Goal: Task Accomplishment & Management: Use online tool/utility

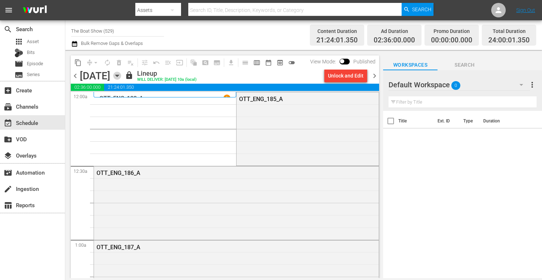
click at [121, 76] on icon "button" at bounding box center [117, 76] width 8 height 8
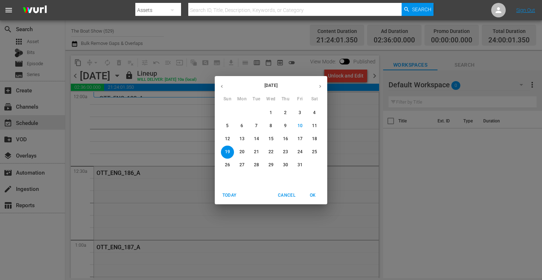
click at [283, 143] on button "16" at bounding box center [285, 139] width 13 height 13
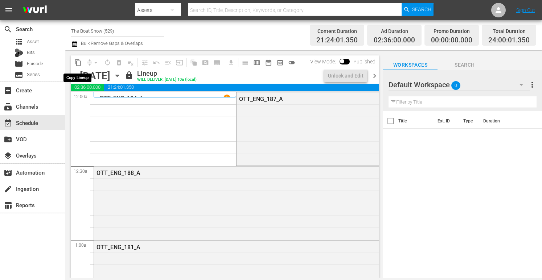
click at [77, 63] on span "content_copy" at bounding box center [77, 62] width 7 height 7
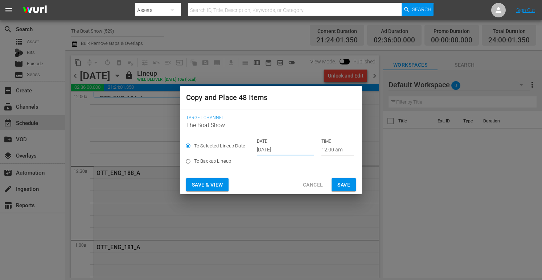
click at [279, 154] on input "Oct 12th 2025" at bounding box center [285, 150] width 57 height 11
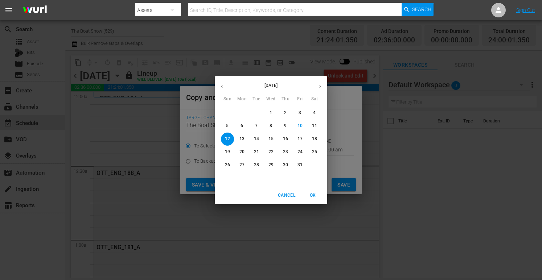
click at [245, 152] on span "20" at bounding box center [241, 152] width 13 height 6
type input "Oct 20th 2025"
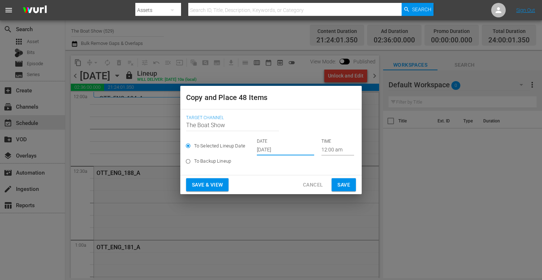
click at [211, 187] on span "Save & View" at bounding box center [207, 185] width 31 height 9
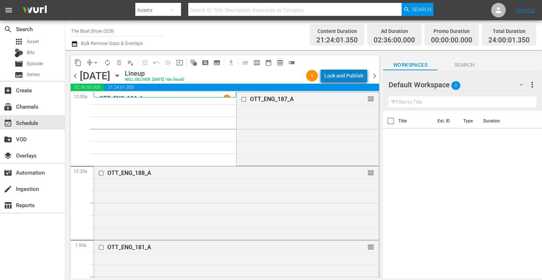
click at [350, 75] on div "Lock and Publish" at bounding box center [343, 75] width 39 height 13
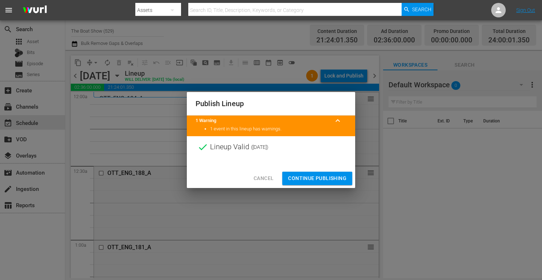
click at [310, 180] on span "Continue Publishing" at bounding box center [317, 178] width 58 height 9
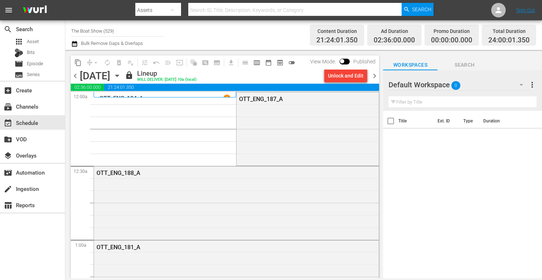
click at [373, 77] on span "chevron_right" at bounding box center [374, 75] width 9 height 9
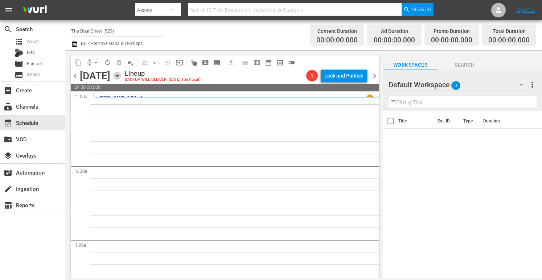
click at [121, 78] on icon "button" at bounding box center [117, 76] width 8 height 8
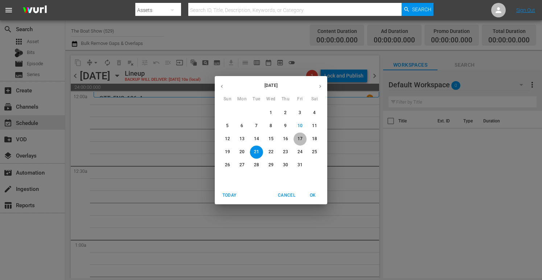
click at [304, 138] on span "17" at bounding box center [299, 139] width 13 height 6
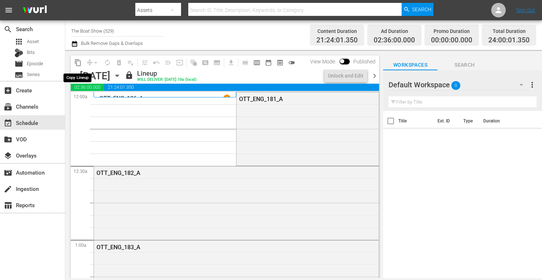
click at [77, 63] on span "content_copy" at bounding box center [77, 62] width 7 height 7
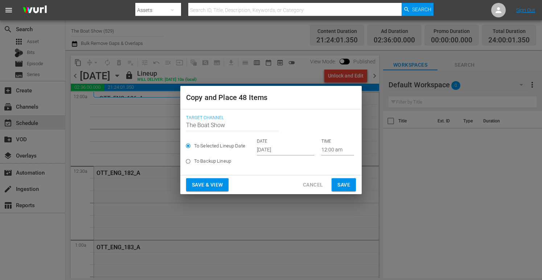
click at [284, 146] on input "Oct 12th 2025" at bounding box center [285, 150] width 57 height 11
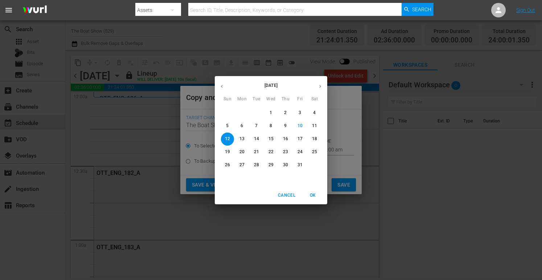
click at [254, 152] on p "21" at bounding box center [256, 152] width 5 height 6
type input "Oct 21st 2025"
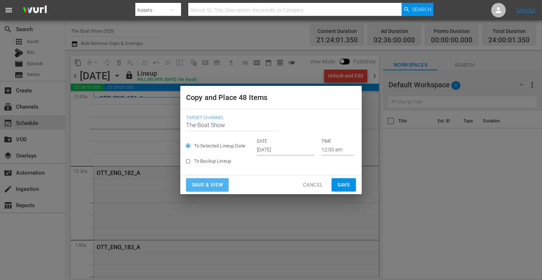
click at [205, 184] on span "Save & View" at bounding box center [207, 185] width 31 height 9
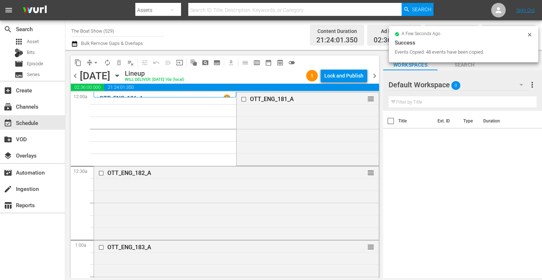
click at [345, 75] on div "Lock and Publish" at bounding box center [343, 75] width 39 height 13
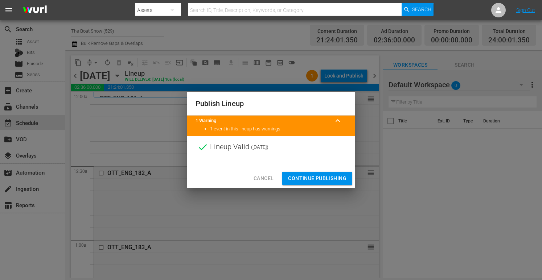
click at [318, 182] on span "Continue Publishing" at bounding box center [317, 178] width 58 height 9
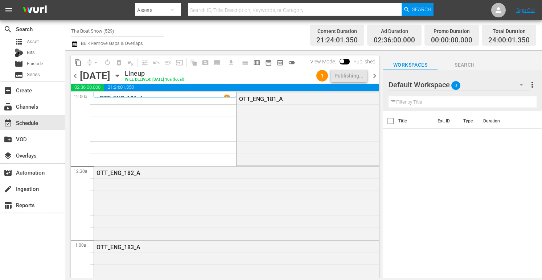
click at [121, 74] on icon "button" at bounding box center [117, 76] width 8 height 8
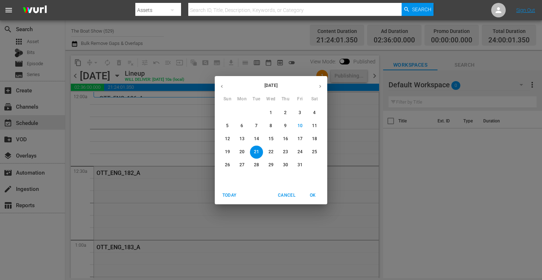
drag, startPoint x: 308, startPoint y: 139, endPoint x: 315, endPoint y: 140, distance: 7.0
click at [308, 139] on span "18" at bounding box center [314, 139] width 13 height 6
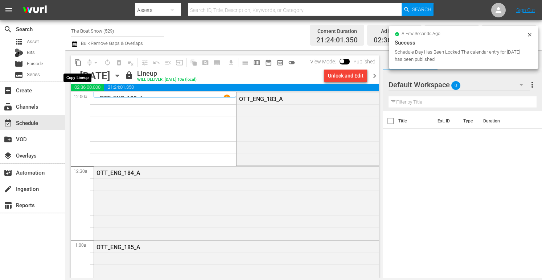
click at [78, 63] on span "content_copy" at bounding box center [77, 62] width 7 height 7
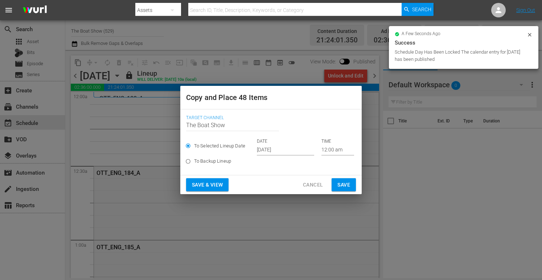
click at [273, 149] on input "Oct 12th 2025" at bounding box center [285, 150] width 57 height 11
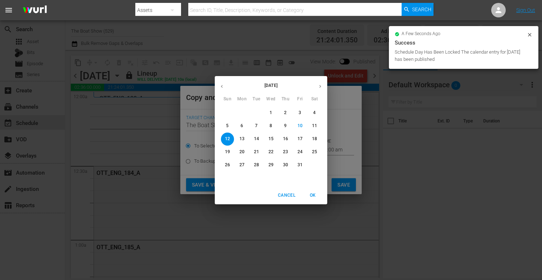
click at [279, 152] on span "23" at bounding box center [285, 152] width 13 height 6
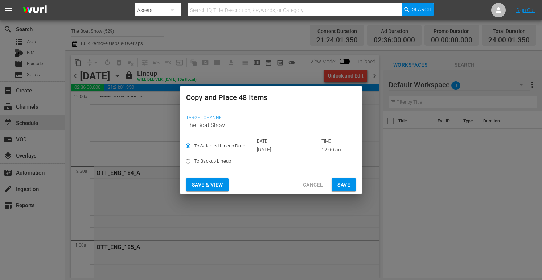
click at [268, 148] on input "Oct 23rd 2025" at bounding box center [285, 150] width 57 height 11
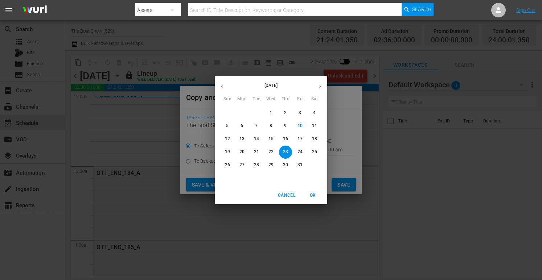
click at [272, 151] on p "22" at bounding box center [270, 152] width 5 height 6
type input "Oct 22nd 2025"
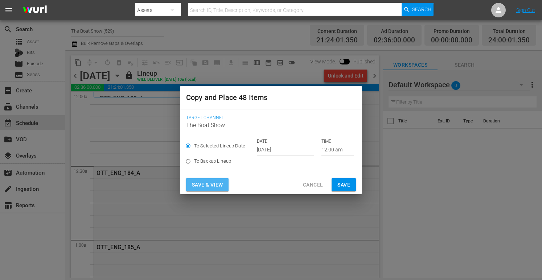
click at [213, 185] on span "Save & View" at bounding box center [207, 185] width 31 height 9
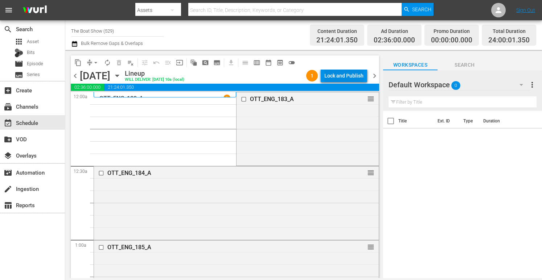
click at [345, 76] on div "Lock and Publish" at bounding box center [343, 75] width 39 height 13
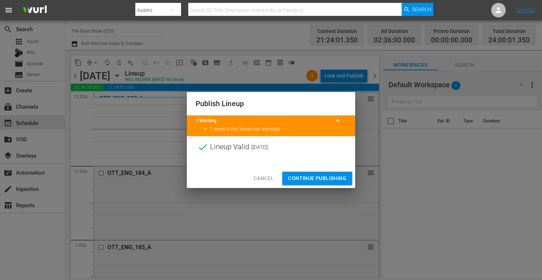
click at [313, 178] on span "Continue Publishing" at bounding box center [317, 178] width 58 height 9
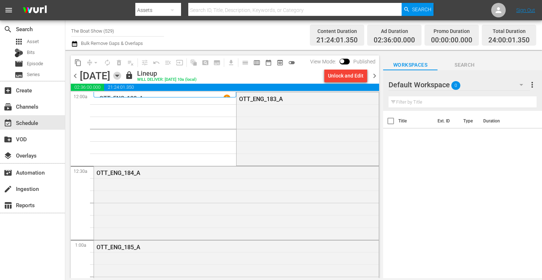
click at [121, 76] on icon "button" at bounding box center [117, 76] width 8 height 8
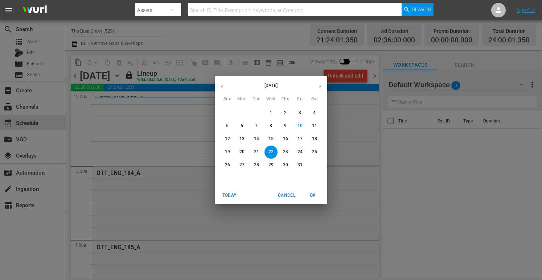
click at [229, 152] on p "19" at bounding box center [227, 152] width 5 height 6
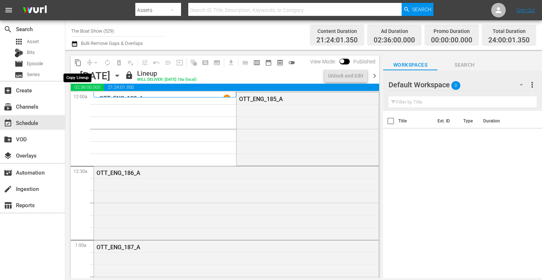
click at [78, 63] on span "content_copy" at bounding box center [77, 62] width 7 height 7
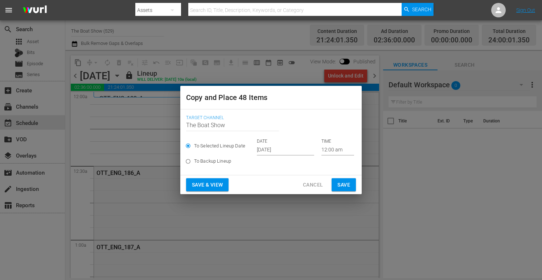
click at [281, 149] on input "Oct 12th 2025" at bounding box center [285, 150] width 57 height 11
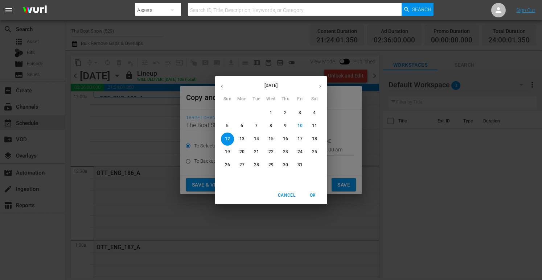
click at [287, 152] on p "23" at bounding box center [285, 152] width 5 height 6
type input "Oct 23rd 2025"
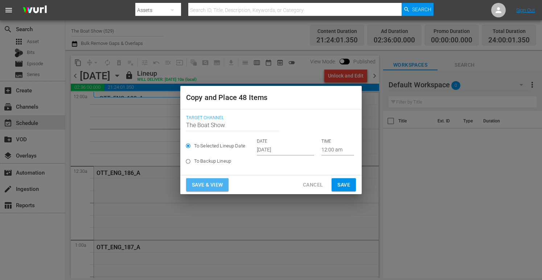
click at [211, 186] on span "Save & View" at bounding box center [207, 185] width 31 height 9
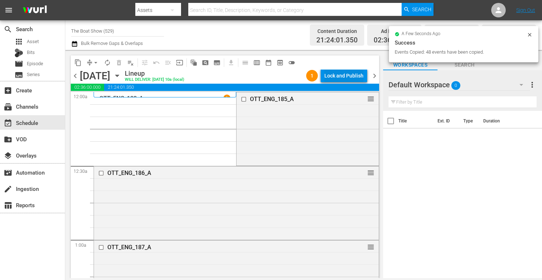
click at [345, 76] on div "Lock and Publish" at bounding box center [343, 75] width 39 height 13
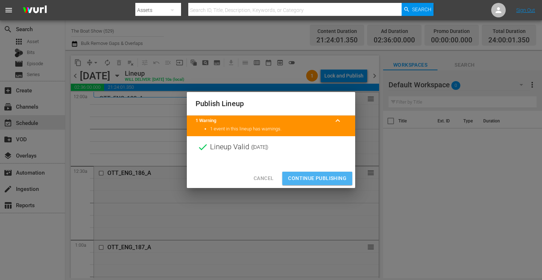
click at [306, 176] on span "Continue Publishing" at bounding box center [317, 178] width 58 height 9
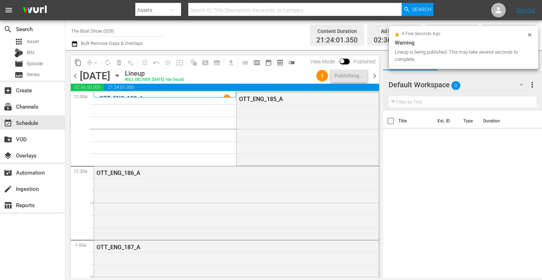
click at [121, 75] on icon "button" at bounding box center [117, 76] width 8 height 8
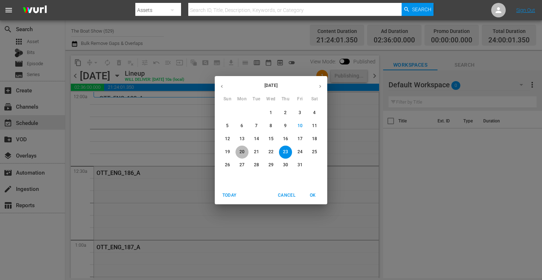
click at [239, 156] on button "20" at bounding box center [241, 152] width 13 height 13
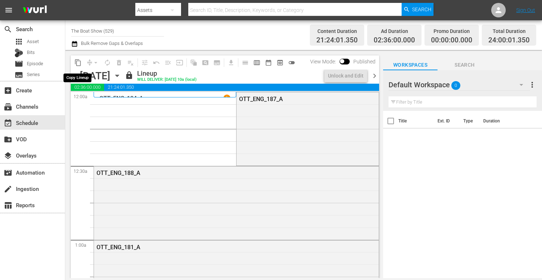
click at [78, 64] on span "content_copy" at bounding box center [77, 62] width 7 height 7
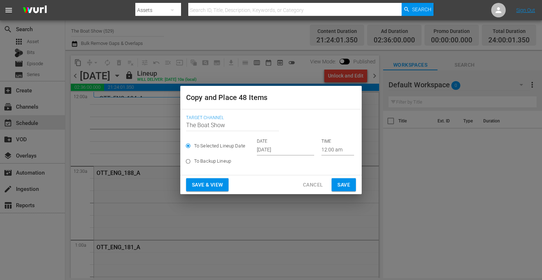
click at [288, 152] on input "Oct 12th 2025" at bounding box center [285, 150] width 57 height 11
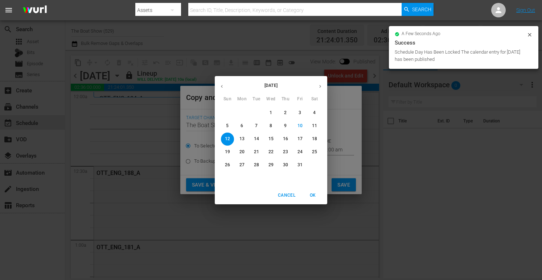
click at [299, 152] on p "24" at bounding box center [299, 152] width 5 height 6
type input "Oct 24th 2025"
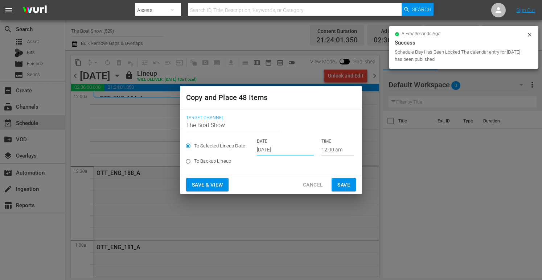
click at [203, 186] on span "Save & View" at bounding box center [207, 185] width 31 height 9
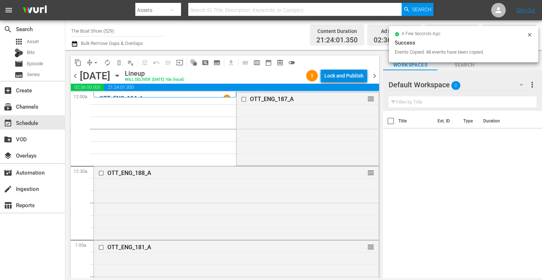
click at [341, 75] on div "Lock and Publish" at bounding box center [343, 75] width 39 height 13
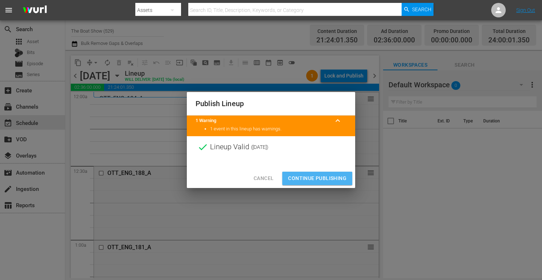
click at [310, 178] on span "Continue Publishing" at bounding box center [317, 178] width 58 height 9
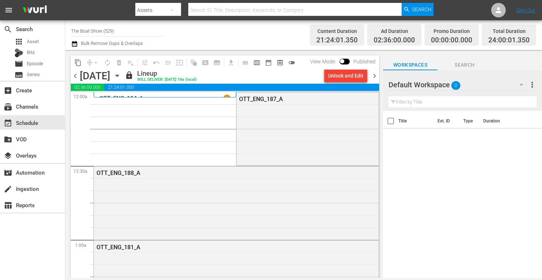
click at [119, 75] on icon "button" at bounding box center [116, 76] width 3 height 2
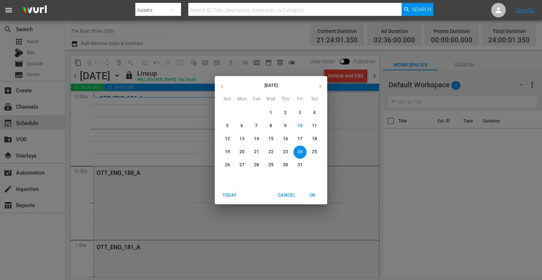
click at [261, 151] on span "21" at bounding box center [256, 152] width 13 height 6
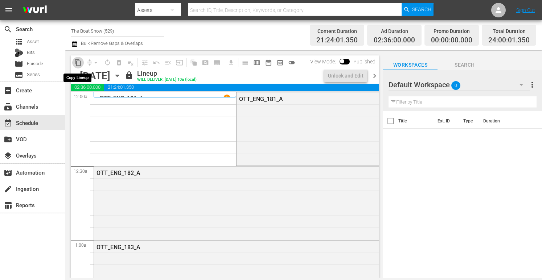
click at [78, 63] on span "content_copy" at bounding box center [77, 62] width 7 height 7
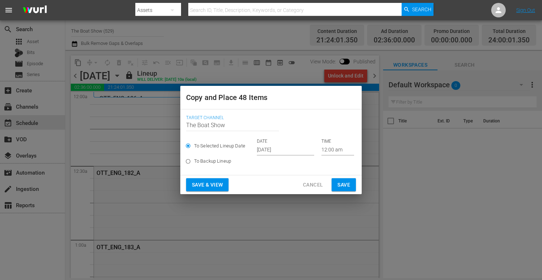
click at [269, 149] on input "Oct 12th 2025" at bounding box center [285, 150] width 57 height 11
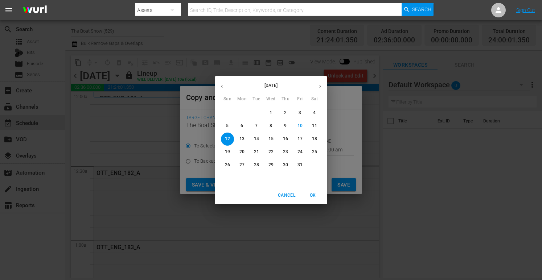
click at [315, 150] on p "25" at bounding box center [314, 152] width 5 height 6
type input "Oct 25th 2025"
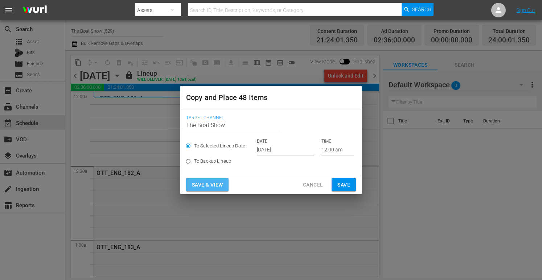
click at [200, 182] on span "Save & View" at bounding box center [207, 185] width 31 height 9
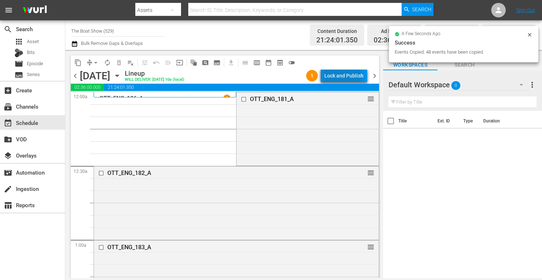
click at [344, 77] on div "Lock and Publish" at bounding box center [343, 75] width 39 height 13
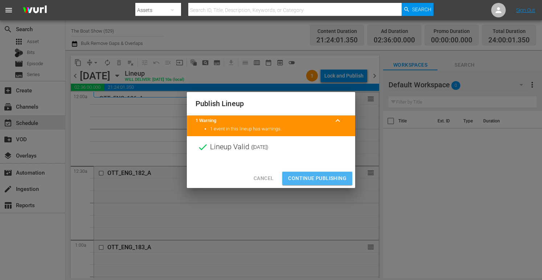
click at [314, 178] on span "Continue Publishing" at bounding box center [317, 178] width 58 height 9
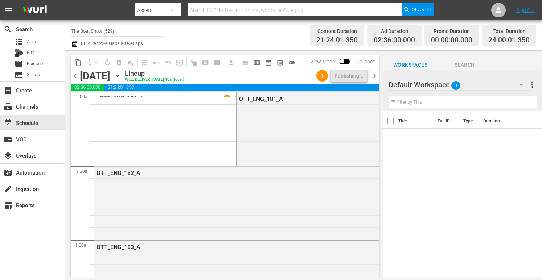
click at [121, 76] on icon "button" at bounding box center [117, 76] width 8 height 8
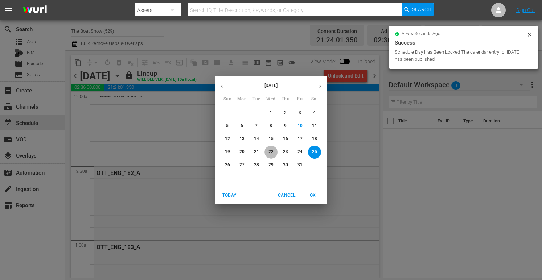
click at [271, 152] on p "22" at bounding box center [270, 152] width 5 height 6
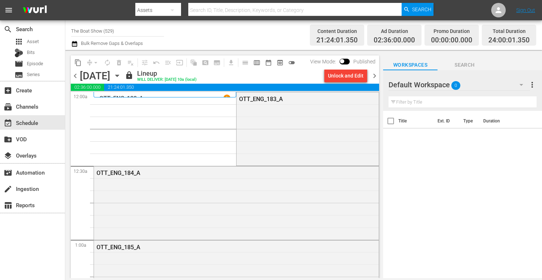
click at [121, 74] on icon "button" at bounding box center [117, 76] width 8 height 8
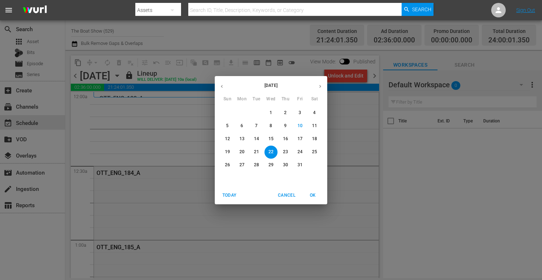
drag, startPoint x: 288, startPoint y: 194, endPoint x: 242, endPoint y: 178, distance: 48.4
click at [288, 194] on span "Cancel" at bounding box center [286, 196] width 17 height 8
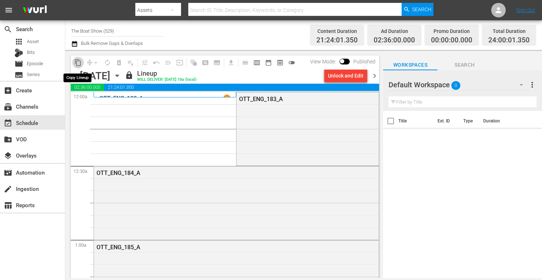
click at [78, 65] on span "content_copy" at bounding box center [77, 62] width 7 height 7
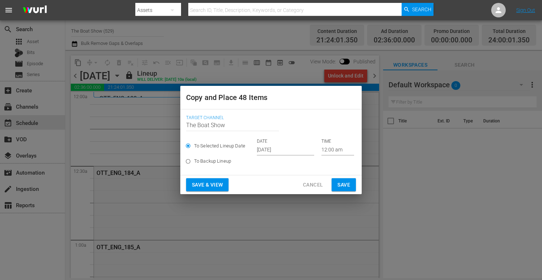
click at [276, 147] on input "Oct 12th 2025" at bounding box center [285, 150] width 57 height 11
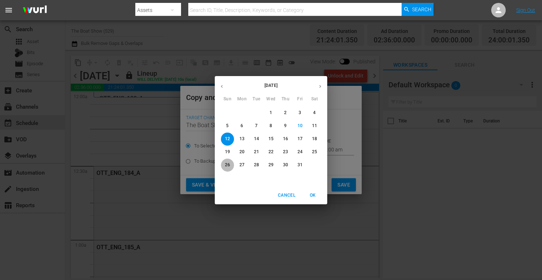
click at [224, 164] on span "26" at bounding box center [227, 165] width 13 height 6
type input "Oct 26th 2025"
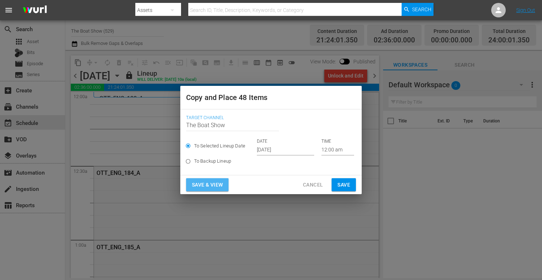
click at [205, 185] on span "Save & View" at bounding box center [207, 185] width 31 height 9
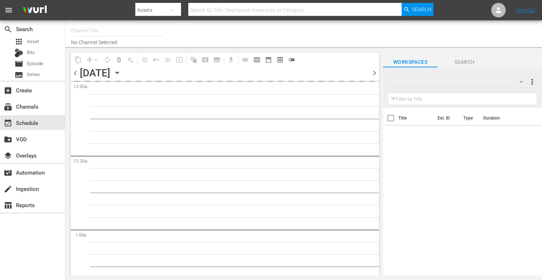
type input "The Boat Show (529)"
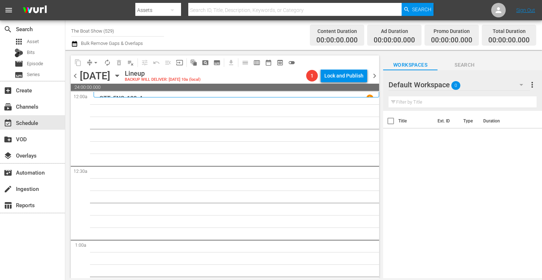
click at [119, 75] on icon "button" at bounding box center [116, 76] width 3 height 2
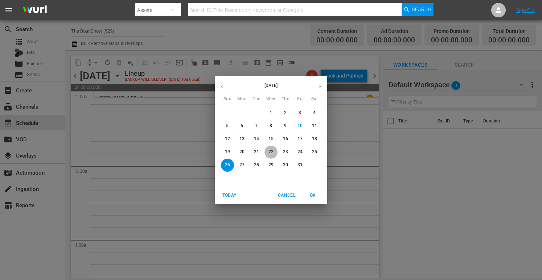
click at [272, 155] on p "22" at bounding box center [270, 152] width 5 height 6
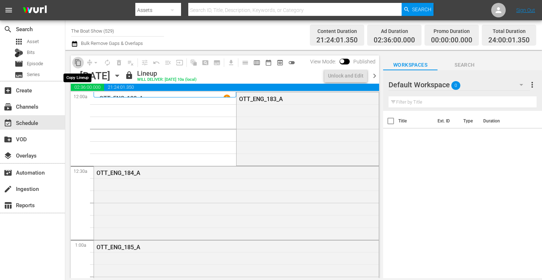
click at [77, 64] on span "content_copy" at bounding box center [77, 62] width 7 height 7
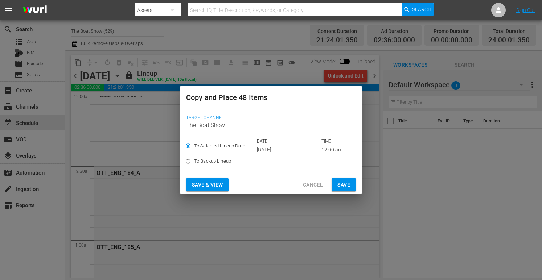
click at [270, 150] on input "Oct 12th 2025" at bounding box center [285, 150] width 57 height 11
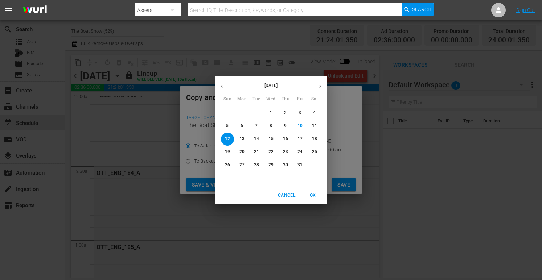
click at [228, 166] on p "26" at bounding box center [227, 165] width 5 height 6
type input "Oct 26th 2025"
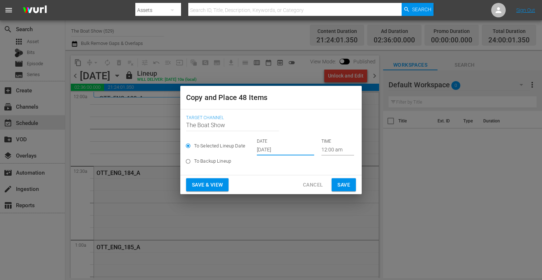
click at [196, 184] on span "Save & View" at bounding box center [207, 185] width 31 height 9
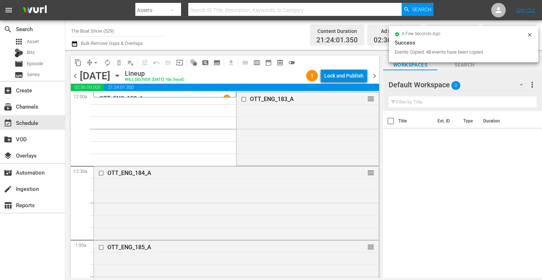
click at [348, 74] on div "Lock and Publish" at bounding box center [343, 75] width 39 height 13
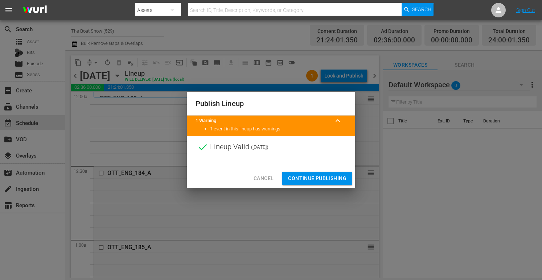
click at [307, 179] on span "Continue Publishing" at bounding box center [317, 178] width 58 height 9
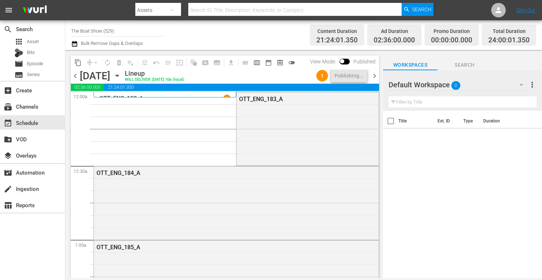
click at [119, 76] on icon "button" at bounding box center [116, 76] width 3 height 2
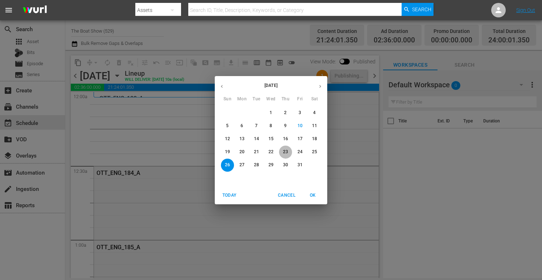
click at [284, 153] on p "23" at bounding box center [285, 152] width 5 height 6
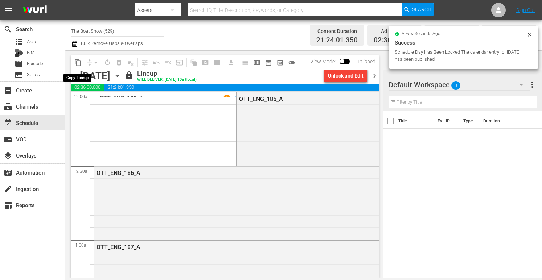
click at [77, 64] on span "content_copy" at bounding box center [77, 62] width 7 height 7
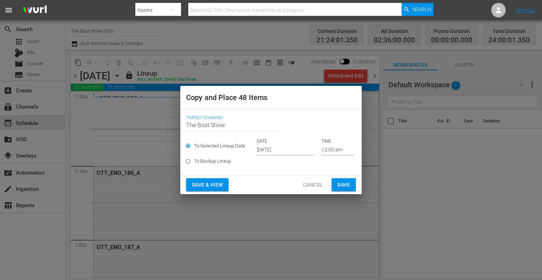
click at [273, 151] on input "Oct 12th 2025" at bounding box center [285, 150] width 57 height 11
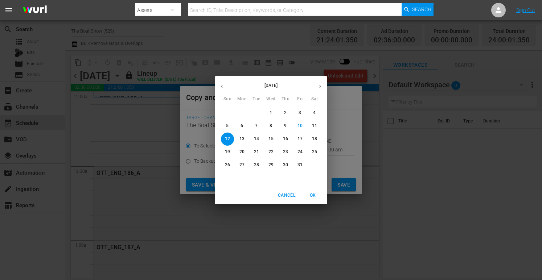
click at [246, 167] on span "27" at bounding box center [241, 165] width 13 height 6
type input "Oct 27th 2025"
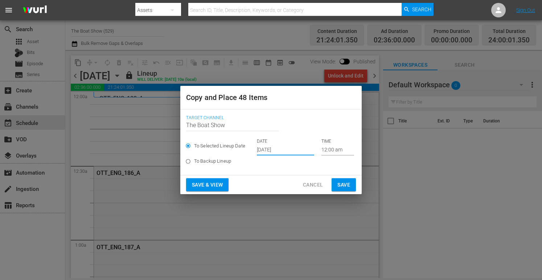
click at [211, 188] on span "Save & View" at bounding box center [207, 185] width 31 height 9
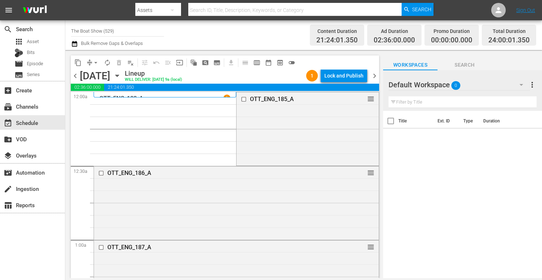
click at [337, 77] on div "Lock and Publish" at bounding box center [343, 75] width 39 height 13
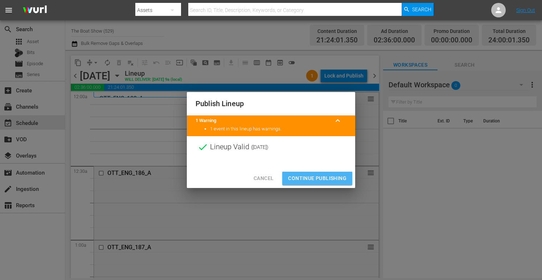
click at [316, 181] on span "Continue Publishing" at bounding box center [317, 178] width 58 height 9
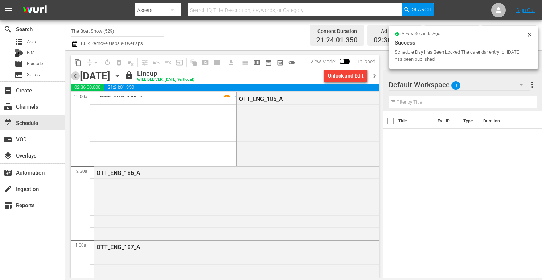
click at [75, 76] on span "chevron_left" at bounding box center [75, 75] width 9 height 9
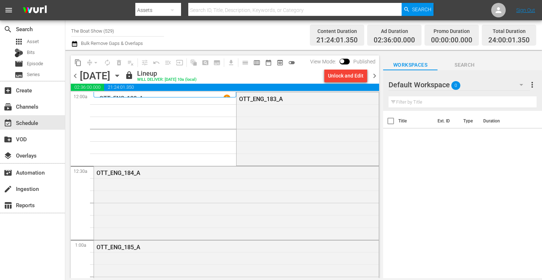
click at [119, 75] on icon "button" at bounding box center [116, 76] width 3 height 2
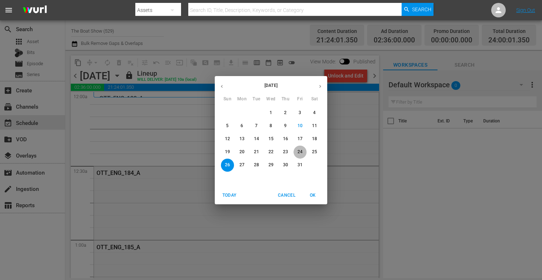
click at [297, 151] on p "24" at bounding box center [299, 152] width 5 height 6
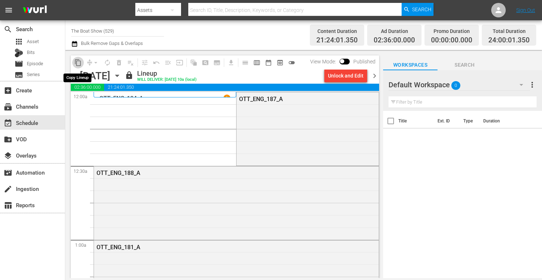
click at [78, 63] on span "content_copy" at bounding box center [77, 62] width 7 height 7
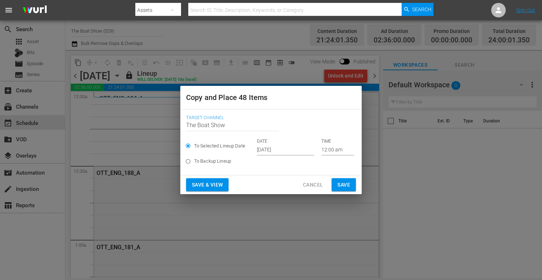
click at [271, 153] on input "Oct 12th 2025" at bounding box center [285, 150] width 57 height 11
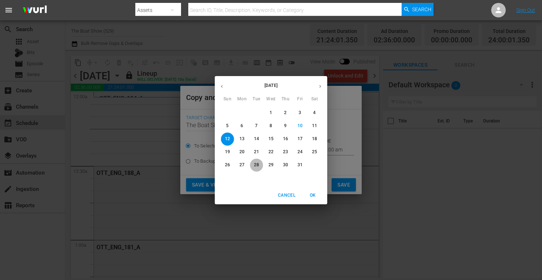
click at [259, 165] on span "28" at bounding box center [256, 165] width 13 height 6
type input "Oct 28th 2025"
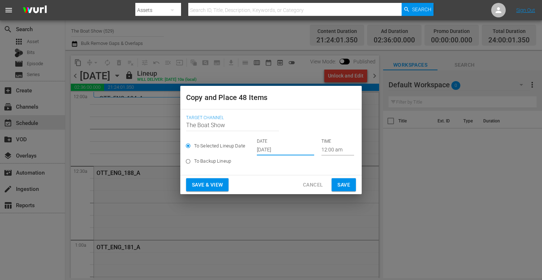
click at [207, 187] on span "Save & View" at bounding box center [207, 185] width 31 height 9
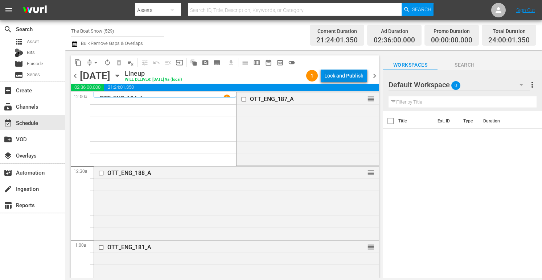
click at [331, 77] on div "Lock and Publish" at bounding box center [343, 75] width 39 height 13
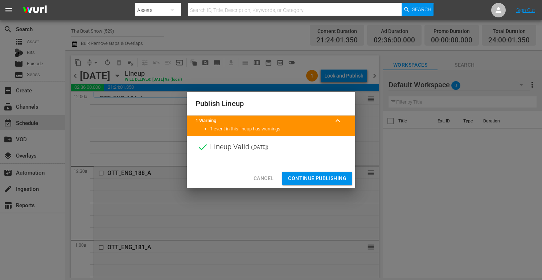
click at [318, 176] on span "Continue Publishing" at bounding box center [317, 178] width 58 height 9
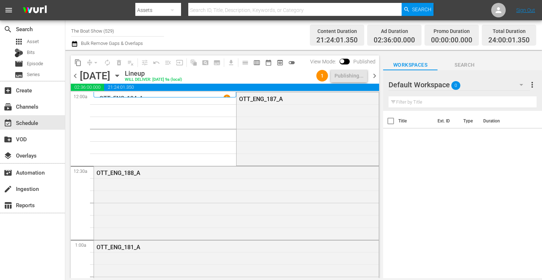
click at [121, 74] on icon "button" at bounding box center [117, 76] width 8 height 8
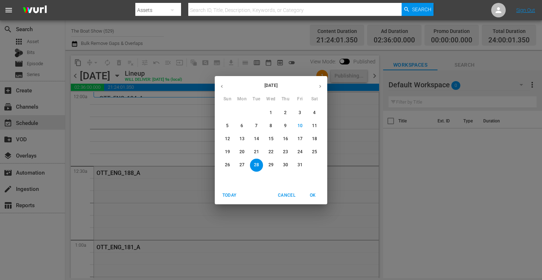
drag, startPoint x: 313, startPoint y: 151, endPoint x: 309, endPoint y: 150, distance: 4.1
click at [313, 151] on p "25" at bounding box center [314, 152] width 5 height 6
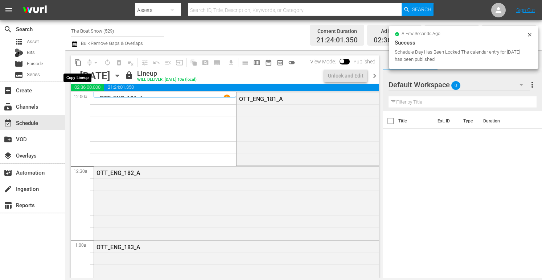
click at [78, 62] on span "content_copy" at bounding box center [77, 62] width 7 height 7
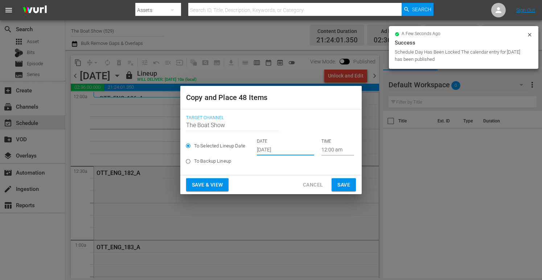
click at [262, 150] on input "Oct 12th 2025" at bounding box center [285, 150] width 57 height 11
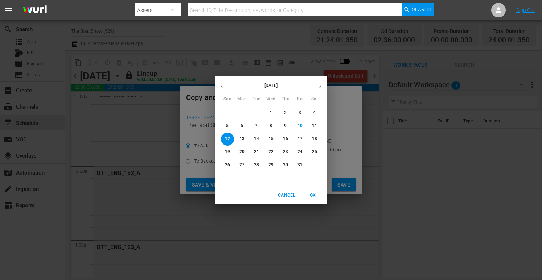
click at [269, 163] on p "29" at bounding box center [270, 165] width 5 height 6
type input "Oct 29th 2025"
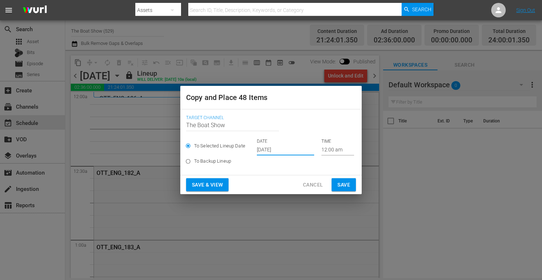
click at [199, 184] on span "Save & View" at bounding box center [207, 185] width 31 height 9
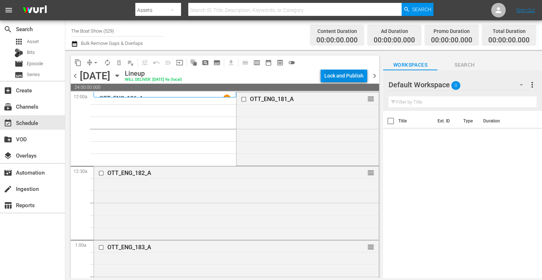
click at [342, 76] on div "Lock and Publish" at bounding box center [343, 75] width 39 height 13
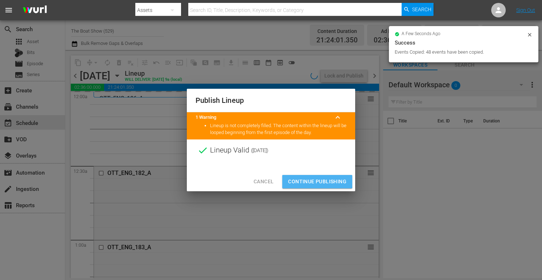
click at [308, 181] on span "Continue Publishing" at bounding box center [317, 181] width 58 height 9
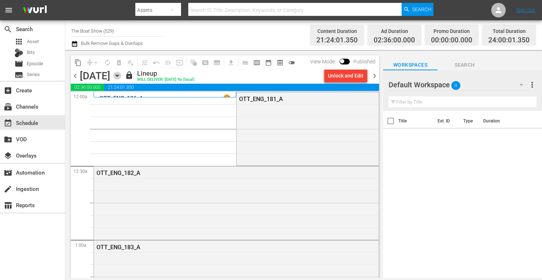
click at [121, 78] on icon "button" at bounding box center [117, 76] width 8 height 8
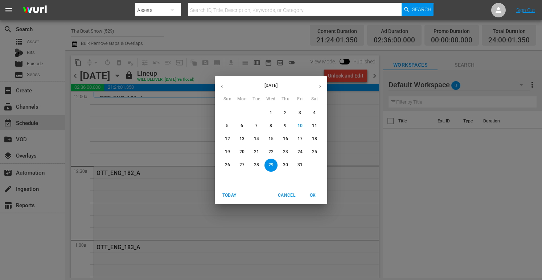
click at [231, 165] on span "26" at bounding box center [227, 165] width 13 height 6
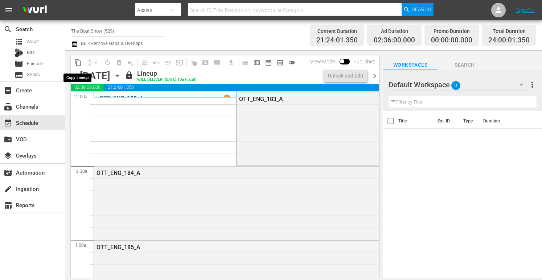
click at [78, 64] on span "content_copy" at bounding box center [77, 62] width 7 height 7
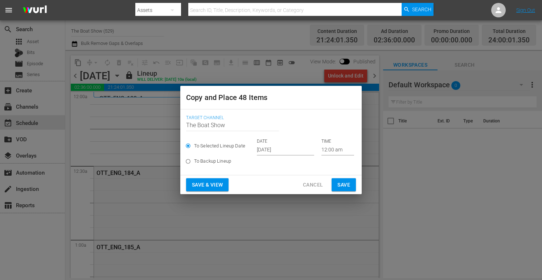
click at [275, 151] on input "Oct 12th 2025" at bounding box center [285, 150] width 57 height 11
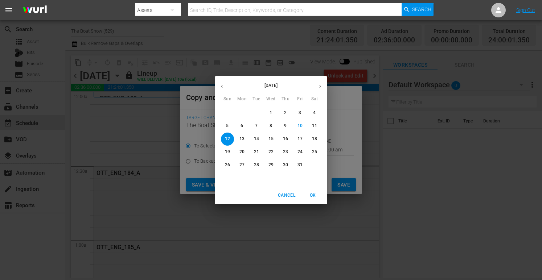
click at [289, 165] on span "30" at bounding box center [285, 165] width 13 height 6
type input "Oct 30th 2025"
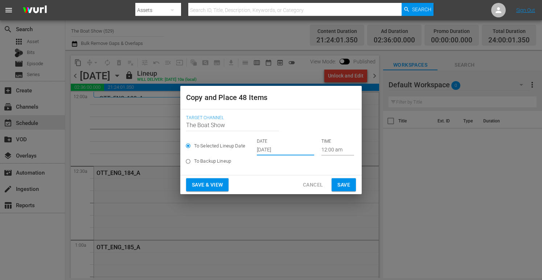
click at [195, 185] on span "Save & View" at bounding box center [207, 185] width 31 height 9
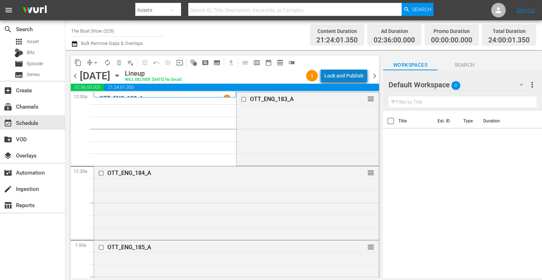
click at [349, 74] on div "Lock and Publish" at bounding box center [343, 75] width 39 height 13
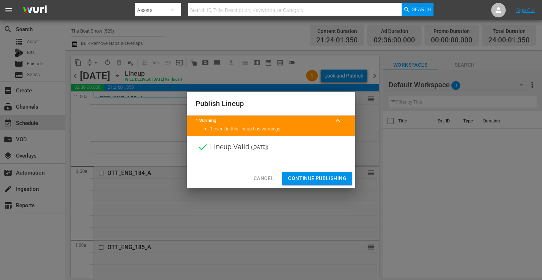
click at [305, 179] on span "Continue Publishing" at bounding box center [317, 178] width 58 height 9
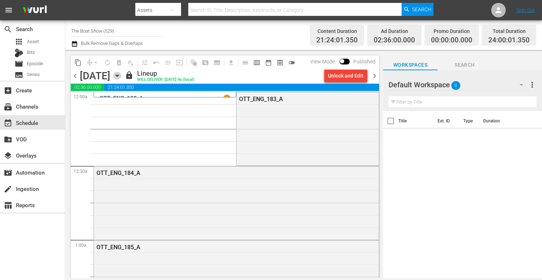
click at [121, 76] on icon "button" at bounding box center [117, 76] width 8 height 8
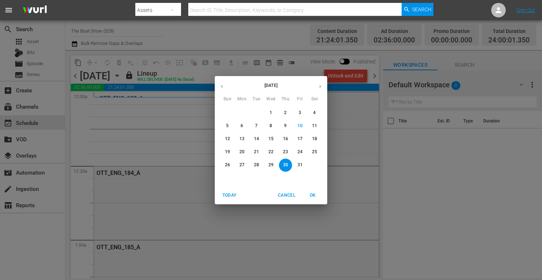
click at [244, 164] on p "27" at bounding box center [241, 165] width 5 height 6
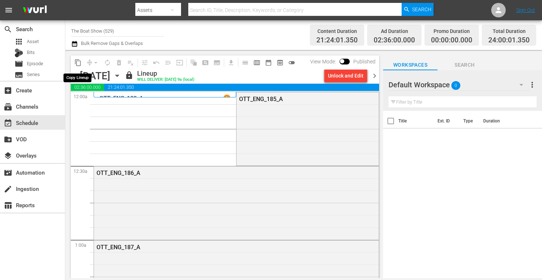
click at [78, 64] on span "content_copy" at bounding box center [77, 62] width 7 height 7
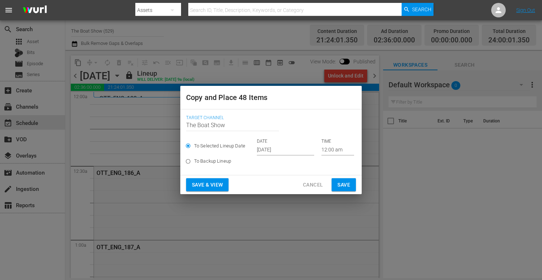
click at [267, 153] on input "Oct 12th 2025" at bounding box center [285, 150] width 57 height 11
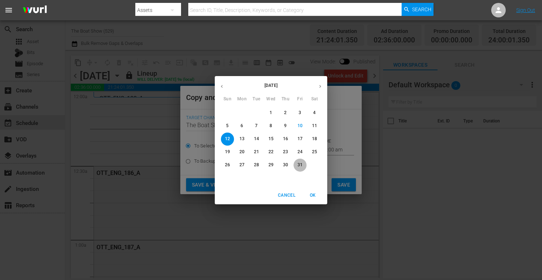
click at [300, 163] on p "31" at bounding box center [299, 165] width 5 height 6
type input "Oct 31st 2025"
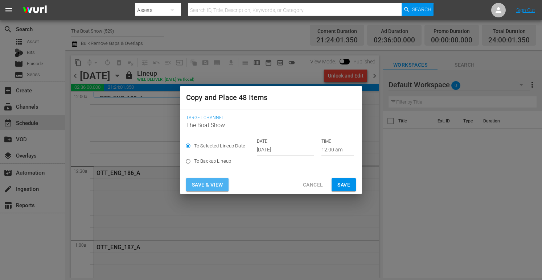
click at [207, 182] on span "Save & View" at bounding box center [207, 185] width 31 height 9
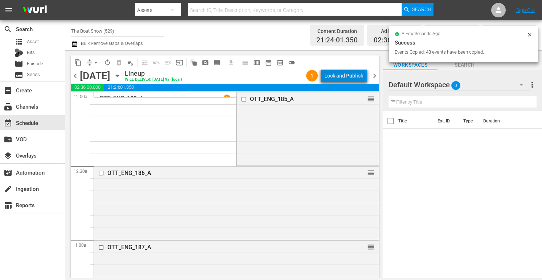
click at [346, 77] on div "Lock and Publish" at bounding box center [343, 75] width 39 height 13
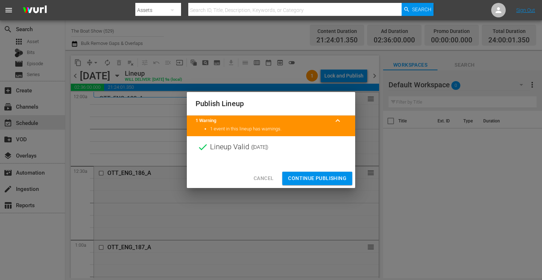
click at [321, 185] on div "Cancel Continue Publishing" at bounding box center [271, 178] width 168 height 19
click at [314, 180] on span "Continue Publishing" at bounding box center [317, 178] width 58 height 9
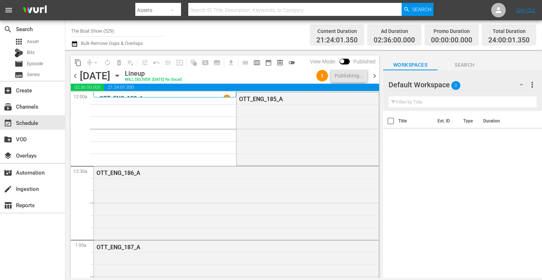
click at [121, 74] on icon "button" at bounding box center [117, 76] width 8 height 8
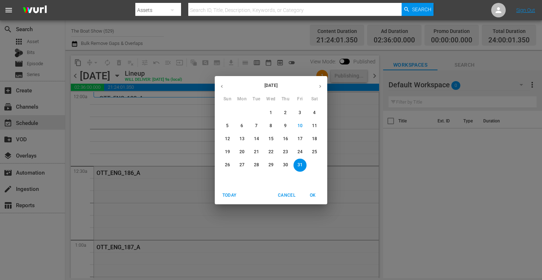
click at [255, 163] on p "28" at bounding box center [256, 165] width 5 height 6
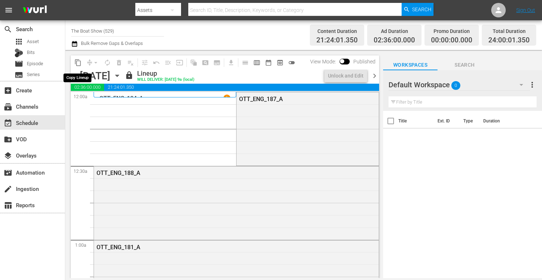
click at [77, 64] on span "content_copy" at bounding box center [77, 62] width 7 height 7
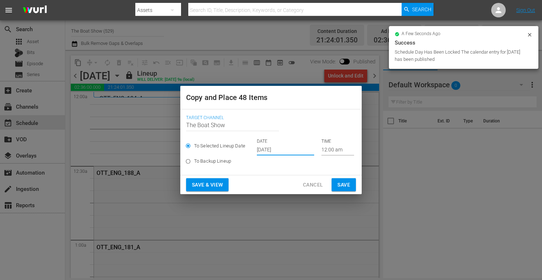
click at [282, 147] on input "Oct 12th 2025" at bounding box center [285, 150] width 57 height 11
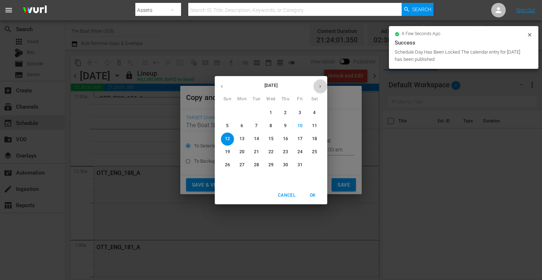
click at [319, 89] on button "button" at bounding box center [320, 86] width 14 height 14
click at [317, 113] on span "1" at bounding box center [314, 113] width 13 height 6
type input "Nov 1st 2025"
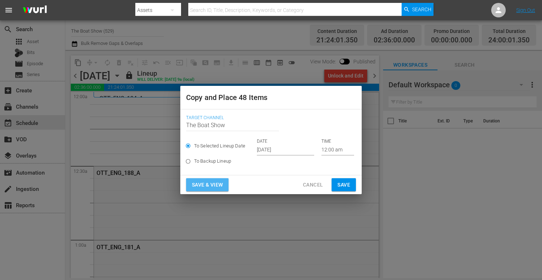
click at [206, 185] on span "Save & View" at bounding box center [207, 185] width 31 height 9
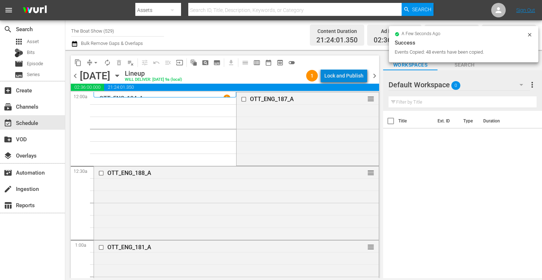
click at [348, 76] on div "Lock and Publish" at bounding box center [343, 75] width 39 height 13
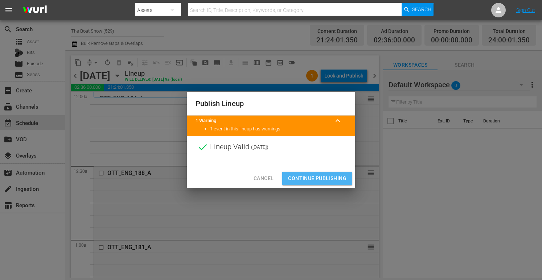
click at [320, 178] on span "Continue Publishing" at bounding box center [317, 178] width 58 height 9
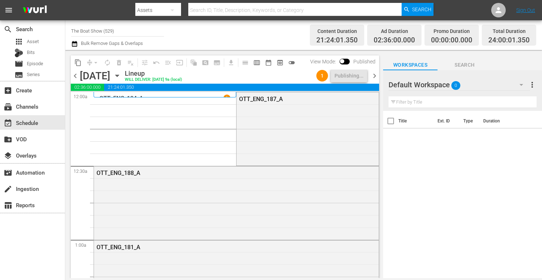
click at [119, 75] on icon "button" at bounding box center [116, 76] width 3 height 2
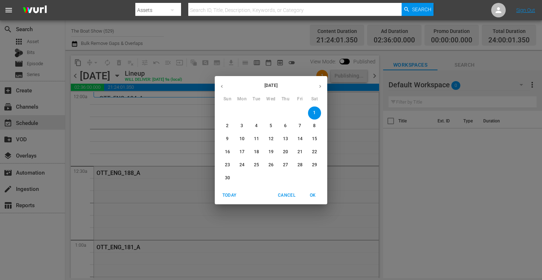
click at [196, 46] on div "November 2025 Sun Mon Tue Wed Thu Fri Sat 26 27 28 29 30 31 1 2 3 4 5 6 7 8 9 1…" at bounding box center [271, 140] width 542 height 280
